Goal: Information Seeking & Learning: Check status

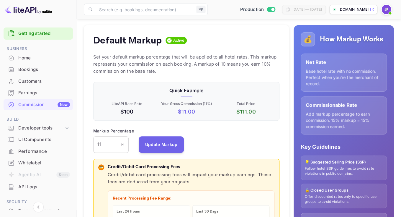
scroll to position [105, 186]
click at [32, 61] on div "Home" at bounding box center [44, 58] width 52 height 7
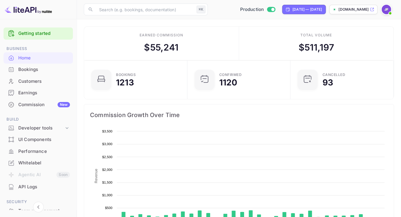
scroll to position [96, 100]
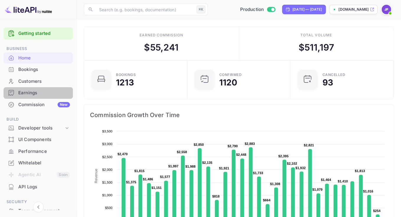
click at [33, 90] on div "Earnings" at bounding box center [44, 92] width 52 height 7
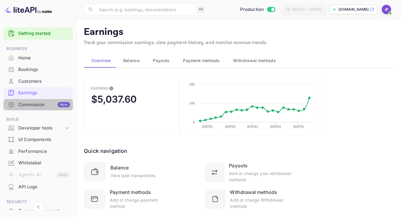
click at [42, 106] on div "Commission New" at bounding box center [44, 104] width 52 height 7
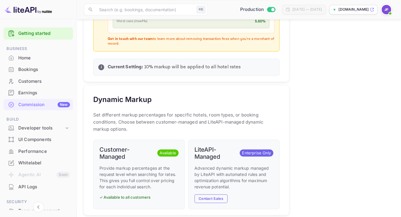
scroll to position [307, 0]
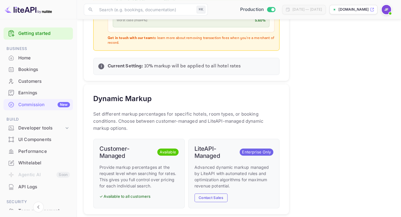
click at [22, 190] on div "API Logs" at bounding box center [44, 186] width 52 height 7
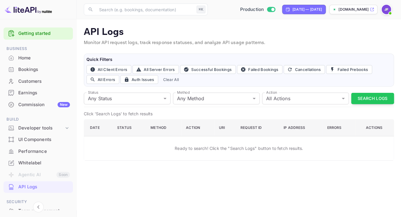
click at [297, 14] on div "Production Aug 20, 2025 — Sep 19, 2025 book.hotel-rez.com" at bounding box center [302, 9] width 184 height 11
click at [297, 11] on div "Aug 20, 2025 — Sep 19, 2025" at bounding box center [308, 9] width 30 height 5
select select "7"
select select "2025"
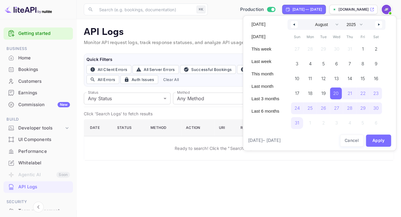
click at [379, 24] on button "button" at bounding box center [378, 24] width 7 height 7
select select "8"
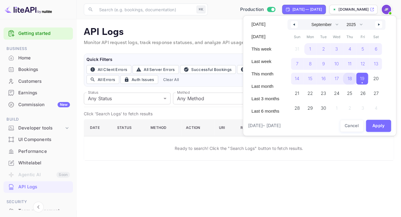
click at [349, 80] on span "18" at bounding box center [349, 79] width 13 height 12
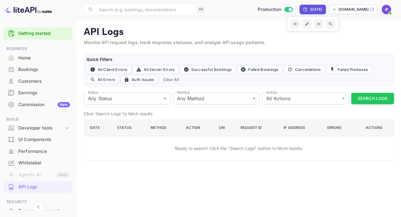
click at [310, 10] on div "[DATE]" at bounding box center [316, 9] width 12 height 5
select select "8"
select select "2025"
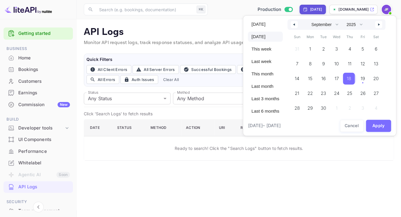
click at [351, 77] on span "18" at bounding box center [349, 78] width 4 height 11
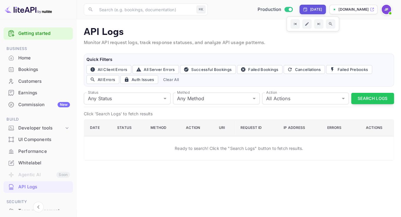
click at [312, 9] on div "[DATE]" at bounding box center [316, 9] width 12 height 5
select select "8"
select select "2025"
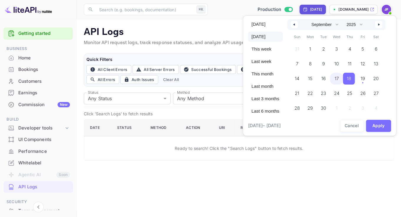
click at [341, 79] on span "17" at bounding box center [336, 79] width 13 height 12
click at [364, 80] on span "19" at bounding box center [363, 78] width 4 height 11
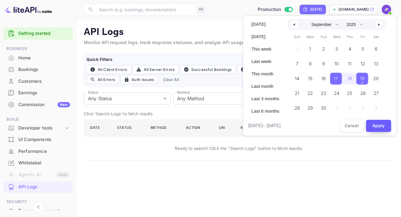
click at [379, 124] on button "Apply" at bounding box center [378, 126] width 25 height 12
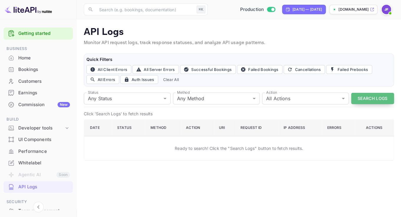
click at [373, 99] on button "Search Logs" at bounding box center [372, 99] width 43 height 12
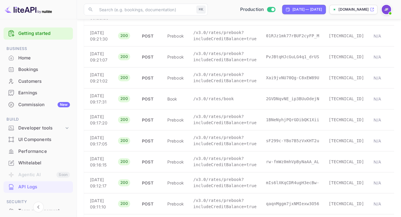
scroll to position [131, 0]
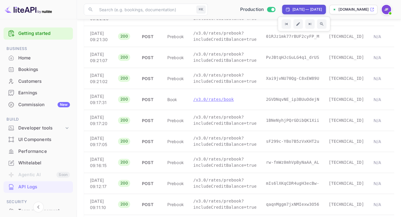
click at [201, 102] on p "/v3.0/rates/book" at bounding box center [224, 99] width 63 height 6
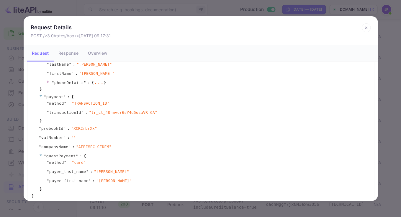
scroll to position [0, 0]
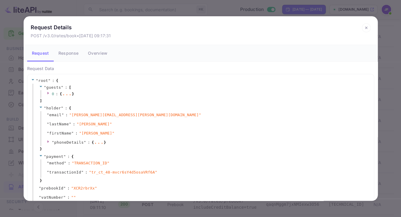
click at [71, 58] on button "Response" at bounding box center [69, 53] width 30 height 17
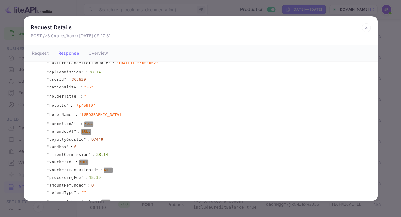
scroll to position [417, 0]
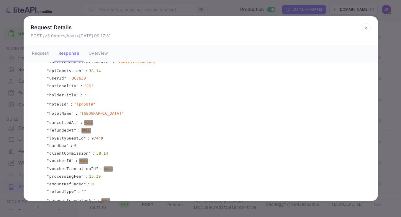
click at [367, 30] on icon at bounding box center [366, 27] width 9 height 9
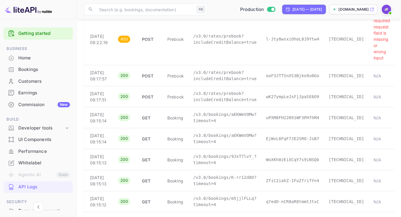
scroll to position [564, 0]
click at [202, 5] on p "/v3.0/rates/book" at bounding box center [224, 2] width 63 height 6
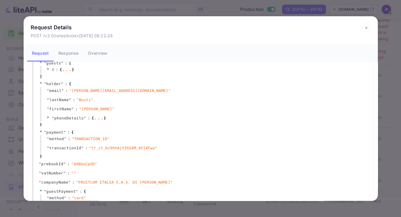
scroll to position [63, 0]
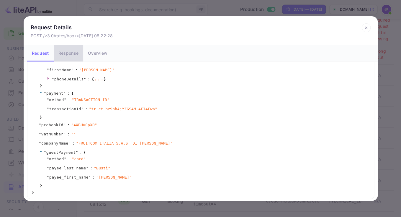
click at [70, 58] on button "Response" at bounding box center [69, 53] width 30 height 17
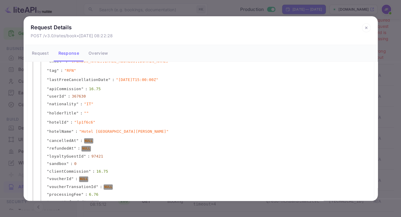
scroll to position [398, 0]
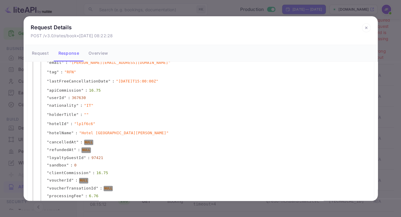
click at [367, 28] on icon at bounding box center [366, 27] width 9 height 9
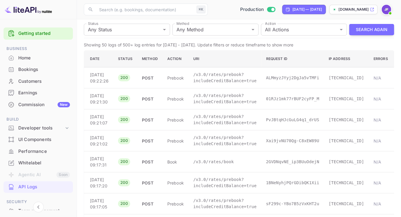
scroll to position [0, 0]
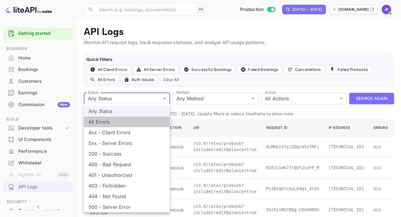
click at [121, 124] on li "All Errors" at bounding box center [127, 121] width 86 height 11
type input "4xx,5xx"
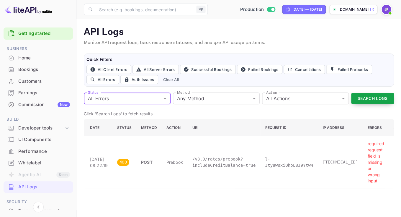
click at [374, 97] on button "Search Logs" at bounding box center [372, 99] width 43 height 12
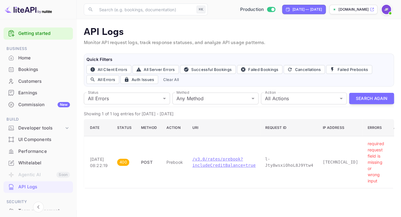
click at [206, 159] on p "/v3.0/rates/prebook?includeCreditBalance=true" at bounding box center [224, 162] width 63 height 12
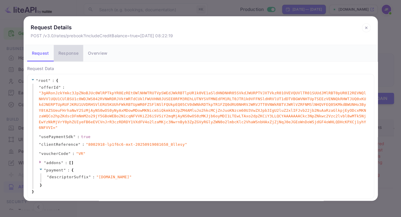
click at [75, 55] on button "Response" at bounding box center [69, 53] width 30 height 17
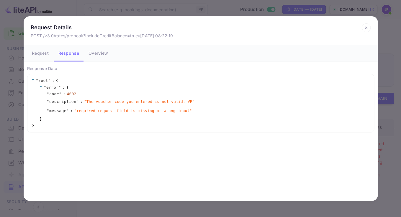
click at [366, 28] on icon at bounding box center [366, 27] width 9 height 9
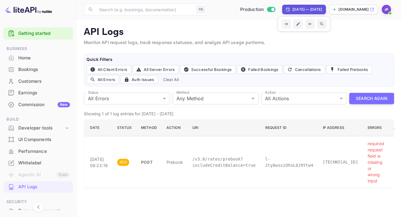
click at [298, 8] on div "Sep 17, 2025 — Sep 19, 2025" at bounding box center [308, 9] width 30 height 5
select select "8"
select select "2025"
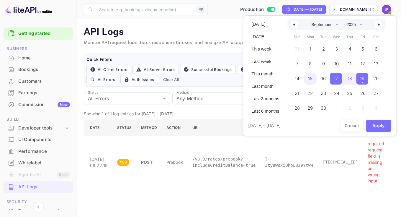
click at [315, 81] on span "15" at bounding box center [310, 79] width 13 height 12
click at [376, 78] on span "20" at bounding box center [376, 78] width 5 height 11
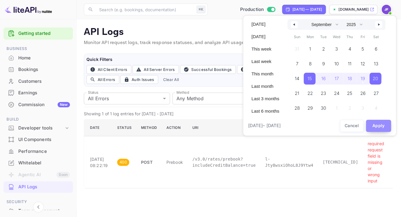
click at [379, 126] on button "Apply" at bounding box center [378, 126] width 25 height 12
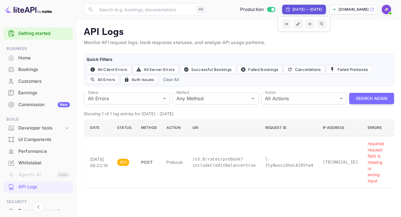
click at [300, 9] on div "Sep 15, 2025 — Sep 20, 2025" at bounding box center [308, 9] width 30 height 5
select select "8"
select select "2025"
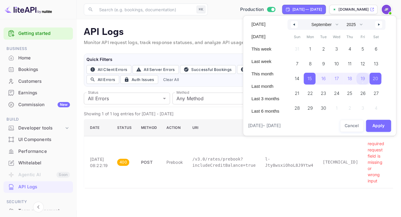
click at [364, 79] on span "19" at bounding box center [363, 78] width 4 height 11
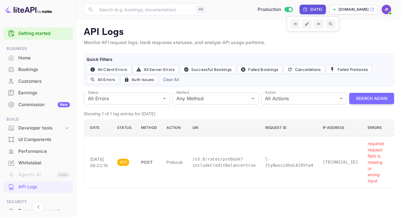
click at [310, 12] on div "[DATE]" at bounding box center [316, 9] width 12 height 5
select select "8"
select select "2025"
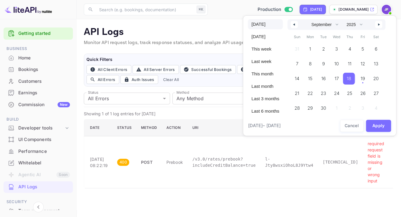
click at [354, 79] on span "18" at bounding box center [349, 79] width 12 height 12
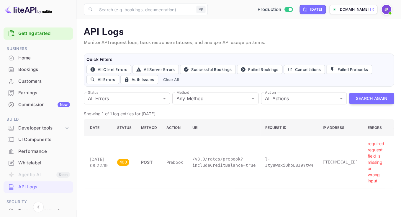
scroll to position [0, 22]
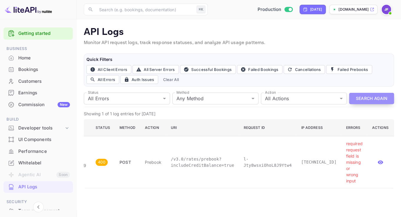
click at [378, 100] on button "Search Again" at bounding box center [371, 99] width 45 height 12
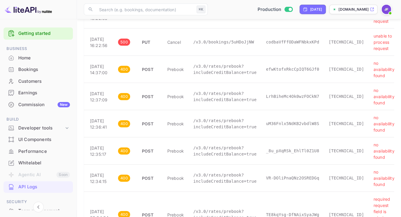
scroll to position [563, 0]
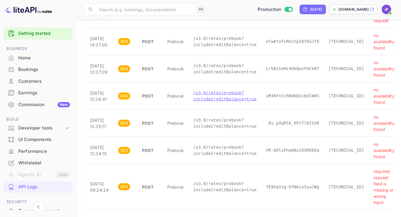
click at [226, 96] on p "/v3.0/rates/prebook?includeCreditBalance=true" at bounding box center [224, 96] width 63 height 12
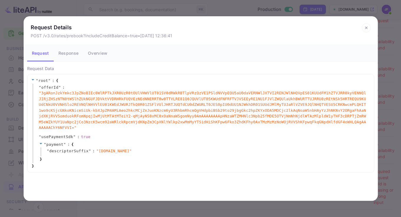
click at [72, 57] on button "Response" at bounding box center [69, 53] width 30 height 17
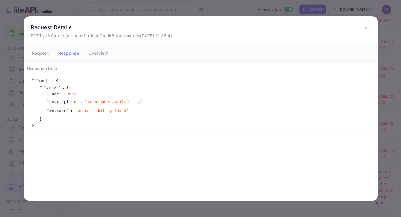
click at [365, 28] on icon at bounding box center [366, 27] width 9 height 9
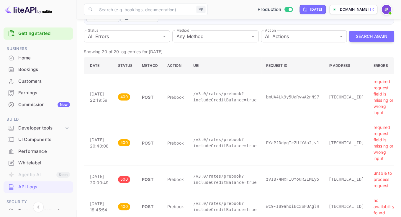
scroll to position [61, 0]
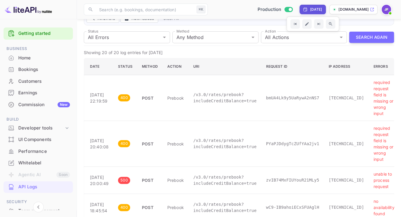
click at [305, 13] on div "[DATE]" at bounding box center [313, 9] width 26 height 9
select select "8"
select select "2025"
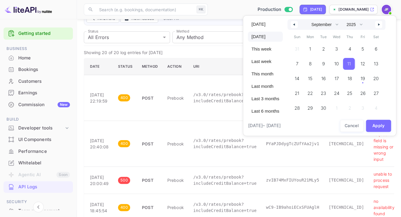
click at [351, 65] on span "11" at bounding box center [349, 63] width 4 height 11
click at [382, 126] on button "Apply" at bounding box center [378, 126] width 25 height 12
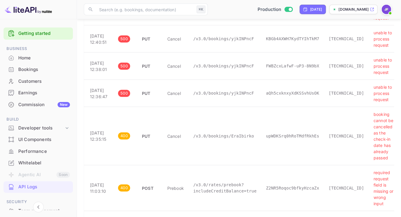
scroll to position [582, 0]
